Goal: Navigation & Orientation: Find specific page/section

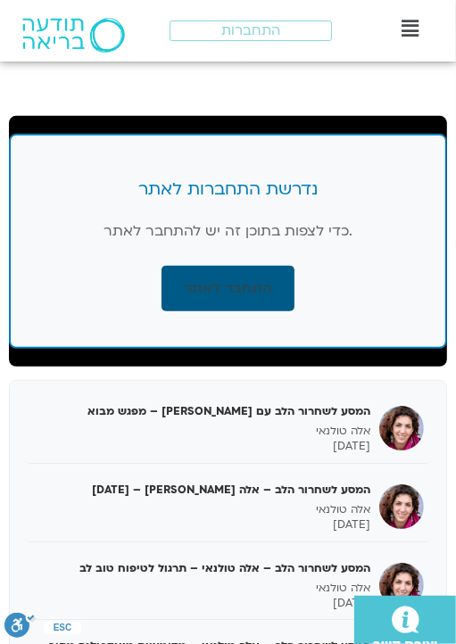
click at [278, 288] on link "התחבר לאתר" at bounding box center [227, 288] width 133 height 45
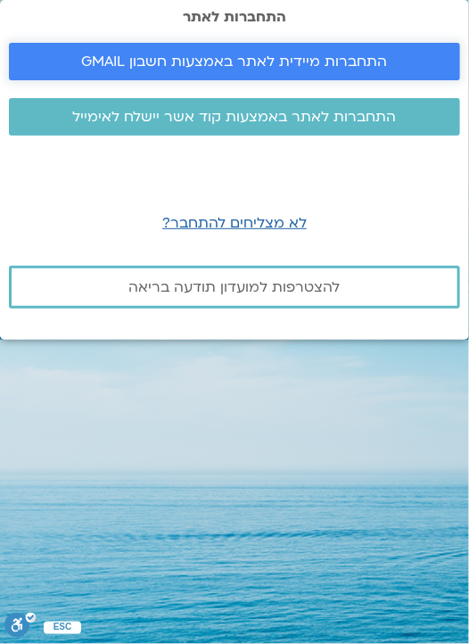
click at [221, 62] on span "התחברות מיידית לאתר באמצעות חשבון GMAIL" at bounding box center [235, 61] width 306 height 16
